Goal: Navigation & Orientation: Understand site structure

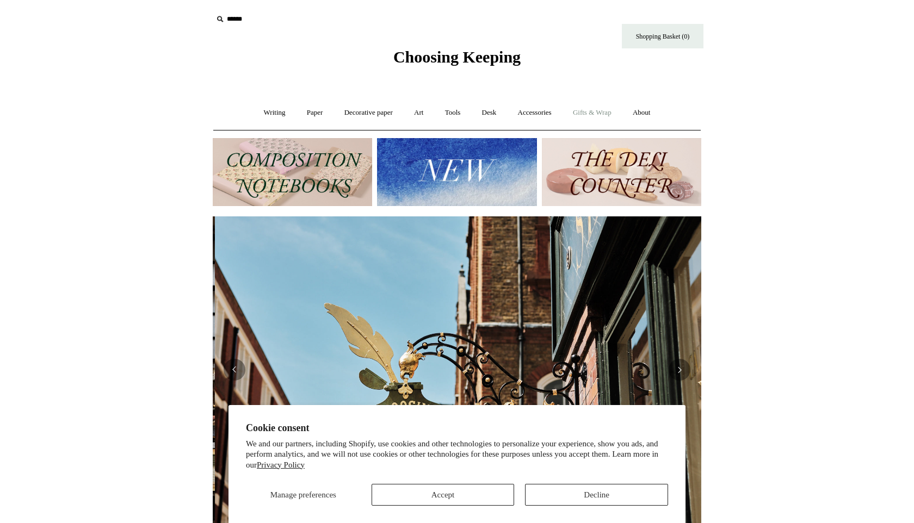
scroll to position [0, 488]
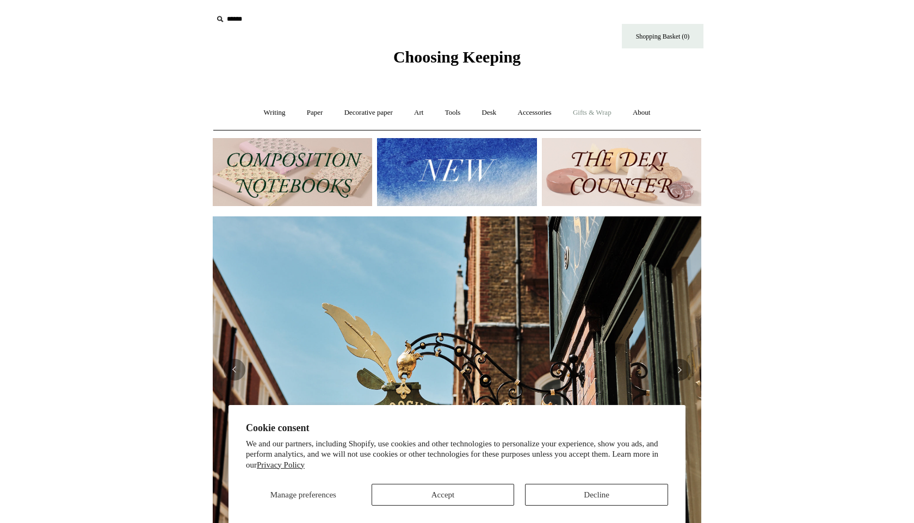
click at [597, 115] on link "Gifts & Wrap +" at bounding box center [592, 112] width 58 height 29
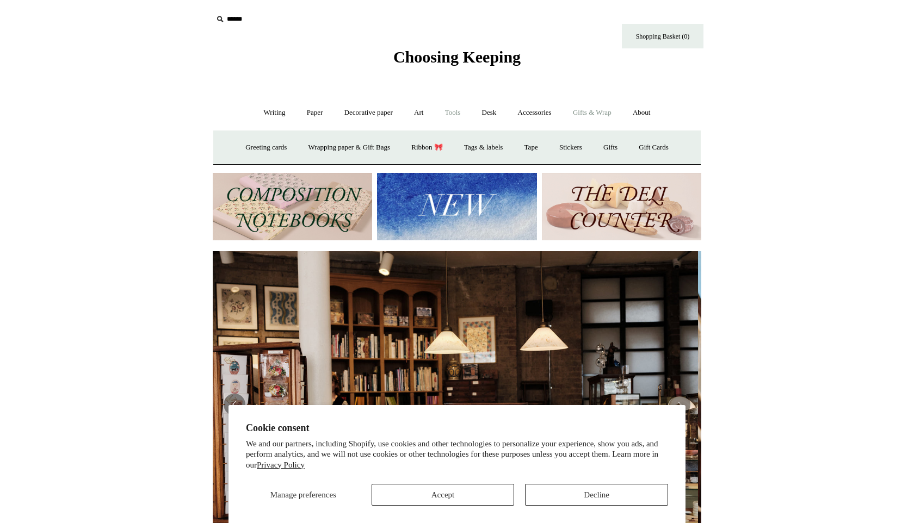
scroll to position [0, 0]
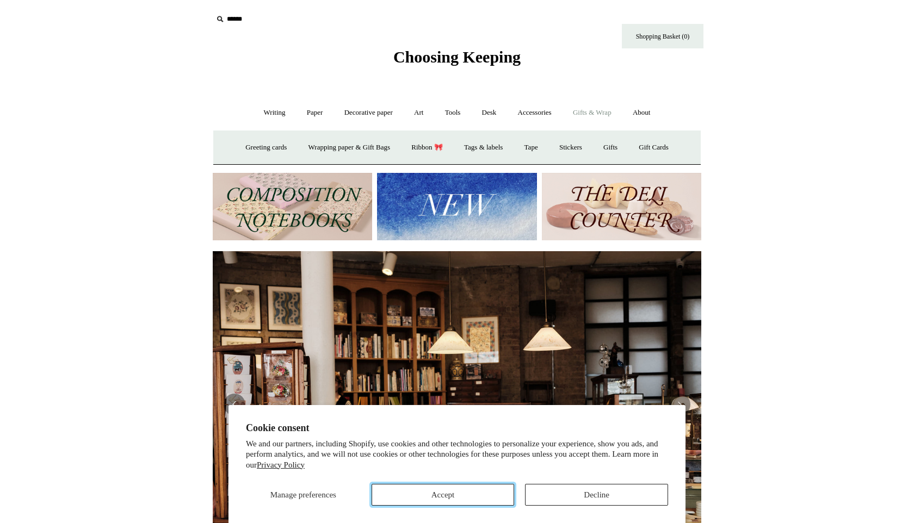
click at [436, 497] on button "Accept" at bounding box center [443, 495] width 143 height 22
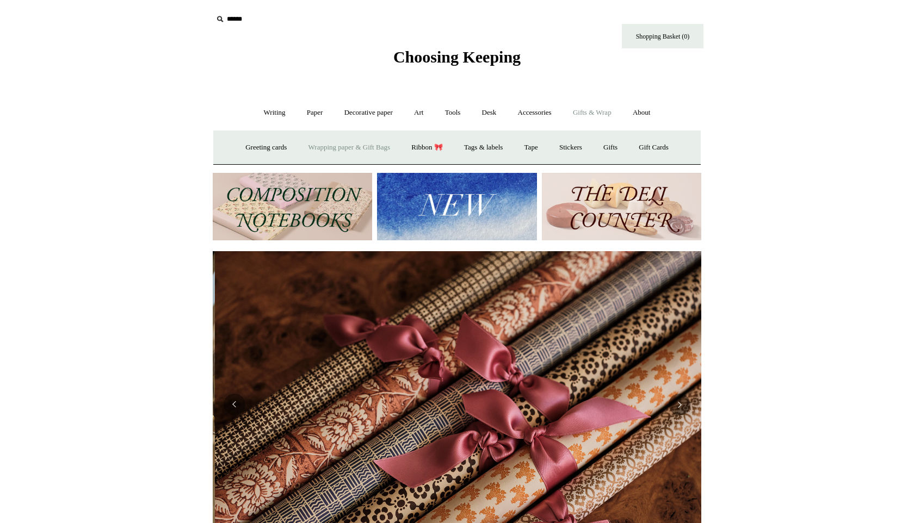
scroll to position [0, 977]
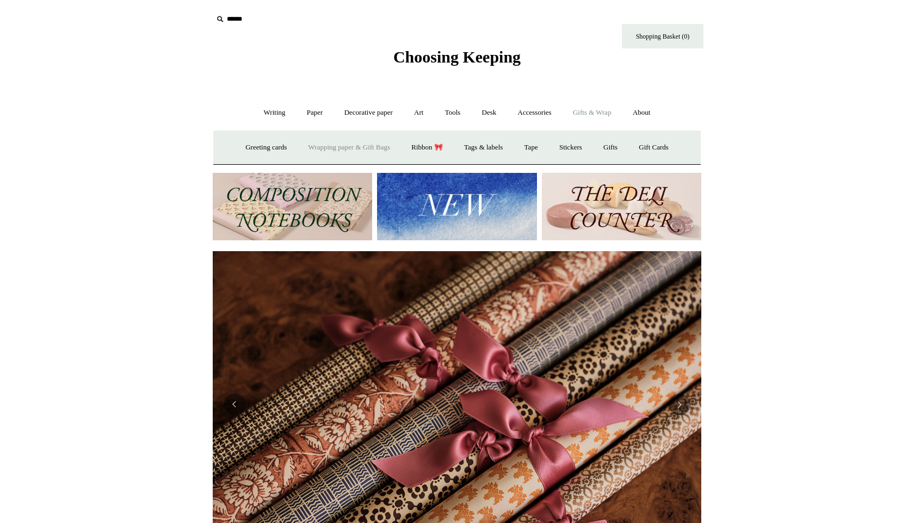
click at [368, 148] on link "Wrapping paper & Gift Bags" at bounding box center [349, 147] width 101 height 29
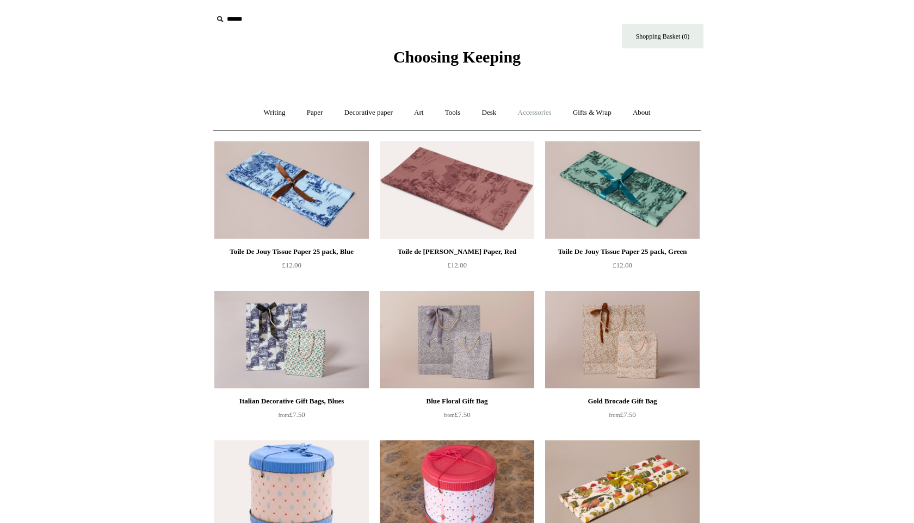
click at [542, 113] on link "Accessories +" at bounding box center [534, 112] width 53 height 29
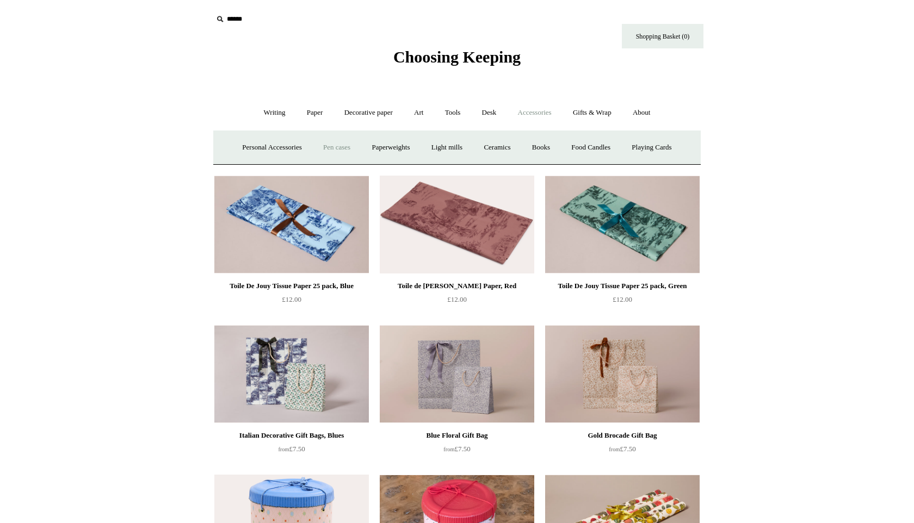
click at [329, 147] on link "Pen cases" at bounding box center [336, 147] width 47 height 29
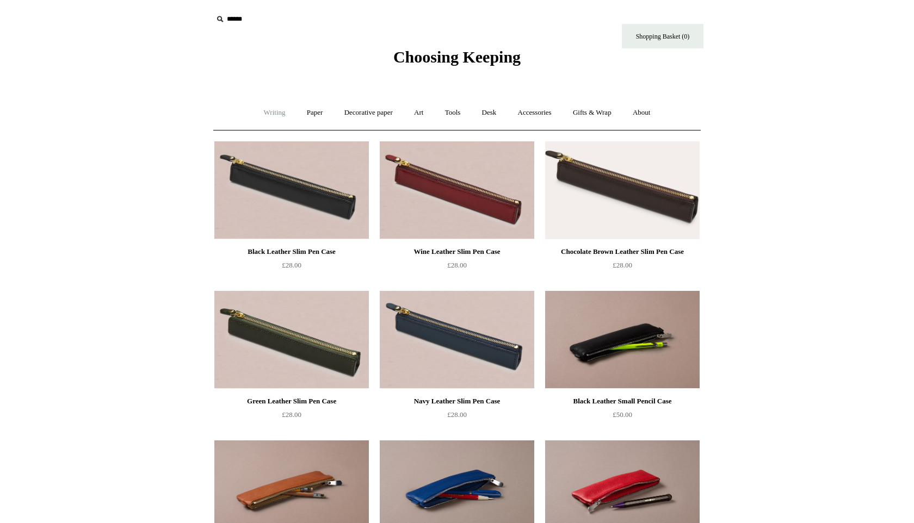
click at [273, 112] on link "Writing +" at bounding box center [274, 112] width 41 height 29
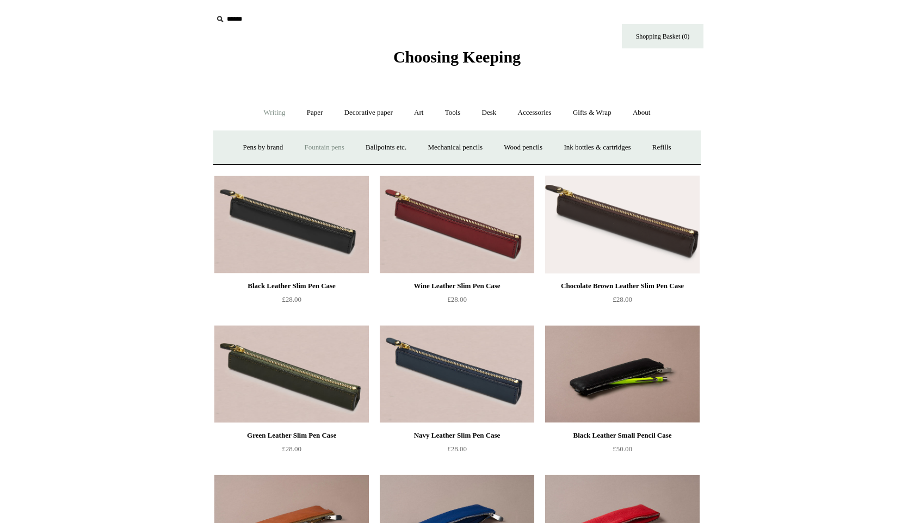
click at [308, 148] on link "Fountain pens +" at bounding box center [323, 147] width 59 height 29
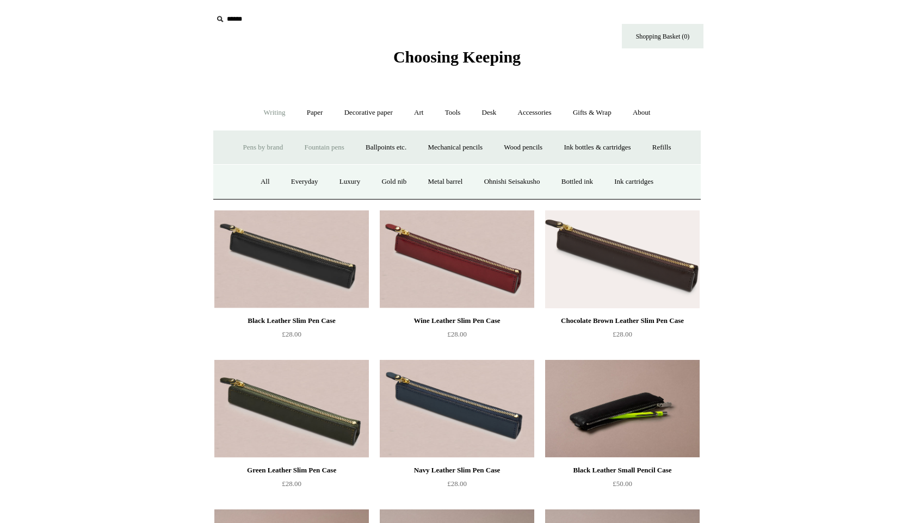
click at [250, 152] on link "Pens by brand +" at bounding box center [263, 147] width 60 height 29
click at [392, 147] on link "Ballpoints etc. +" at bounding box center [386, 147] width 60 height 29
click at [384, 150] on link "Ballpoints etc. -" at bounding box center [386, 147] width 60 height 29
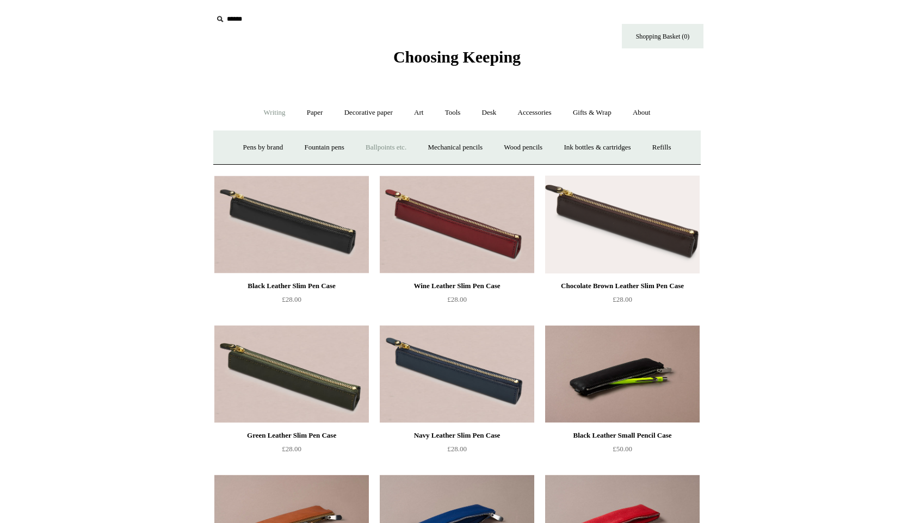
click at [388, 144] on link "Ballpoints etc. +" at bounding box center [386, 147] width 60 height 29
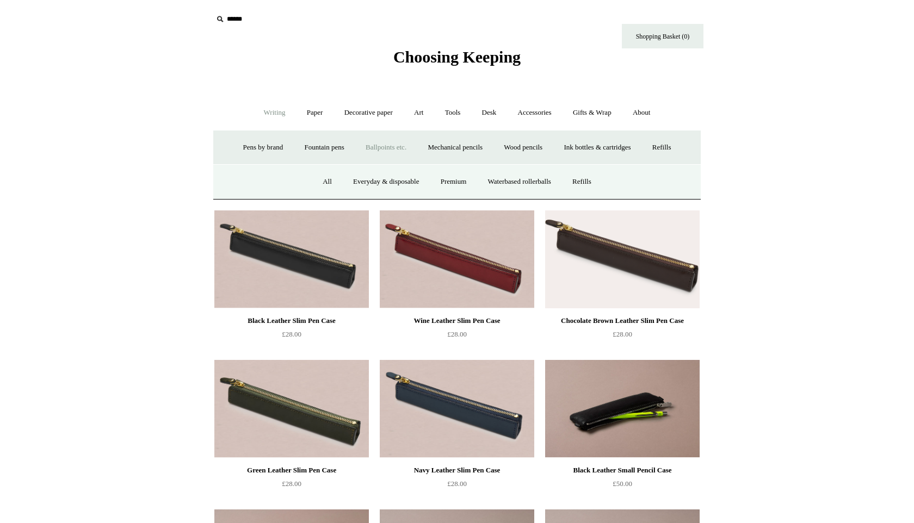
click at [383, 148] on link "Ballpoints etc. -" at bounding box center [386, 147] width 60 height 29
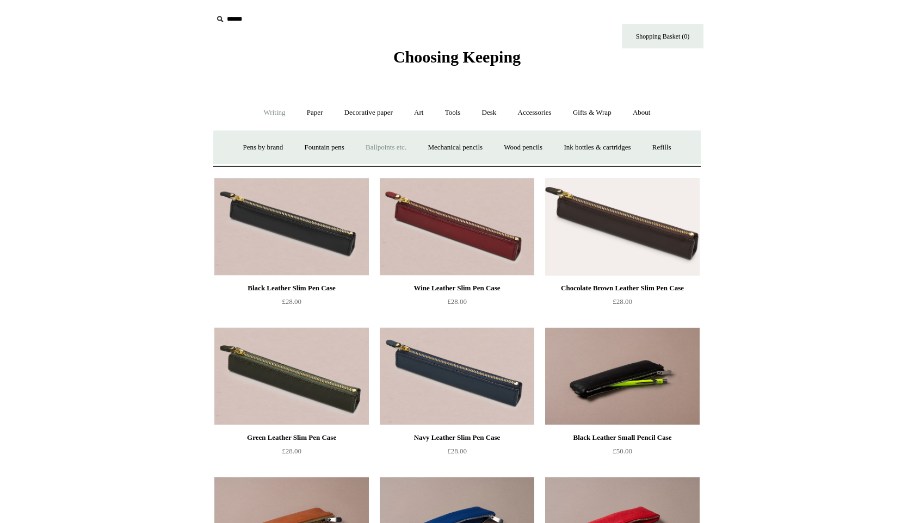
click at [383, 148] on link "Ballpoints etc. +" at bounding box center [386, 147] width 60 height 29
